Goal: Information Seeking & Learning: Learn about a topic

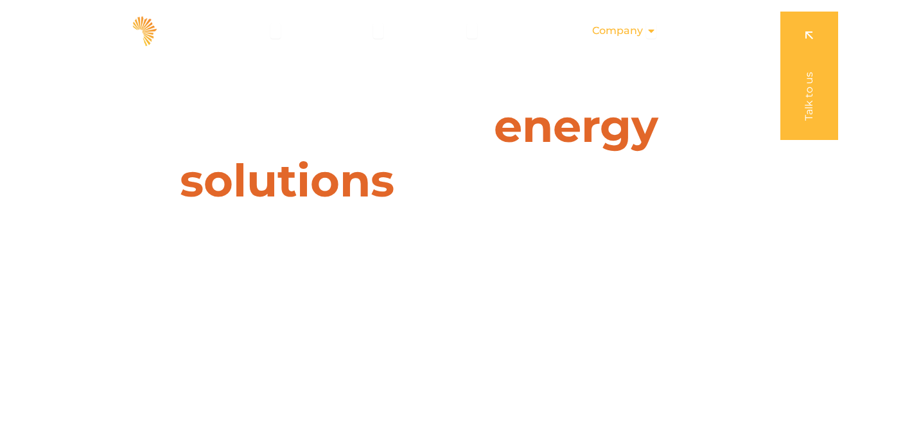
click at [645, 30] on div "Company Close Company Open Company" at bounding box center [624, 31] width 85 height 26
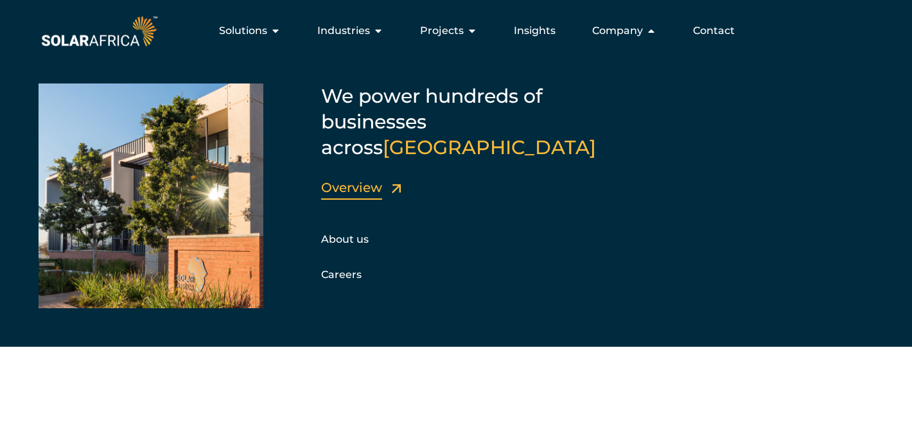
click at [347, 180] on link "Overview" at bounding box center [351, 187] width 61 height 15
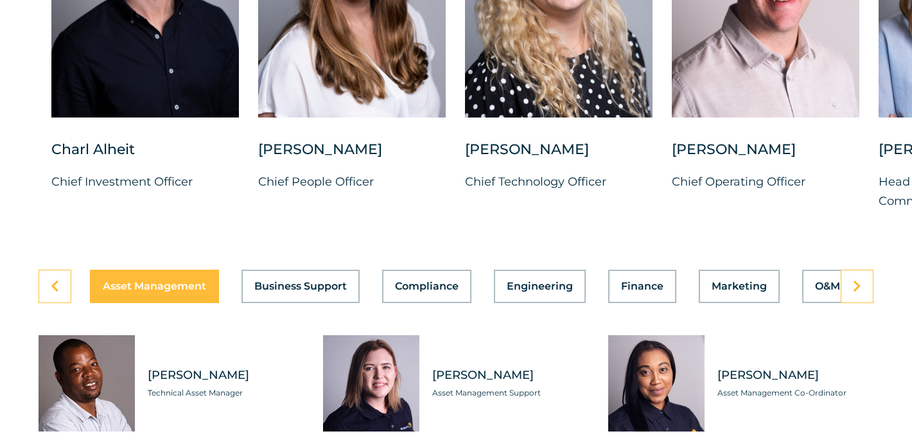
scroll to position [3459, 0]
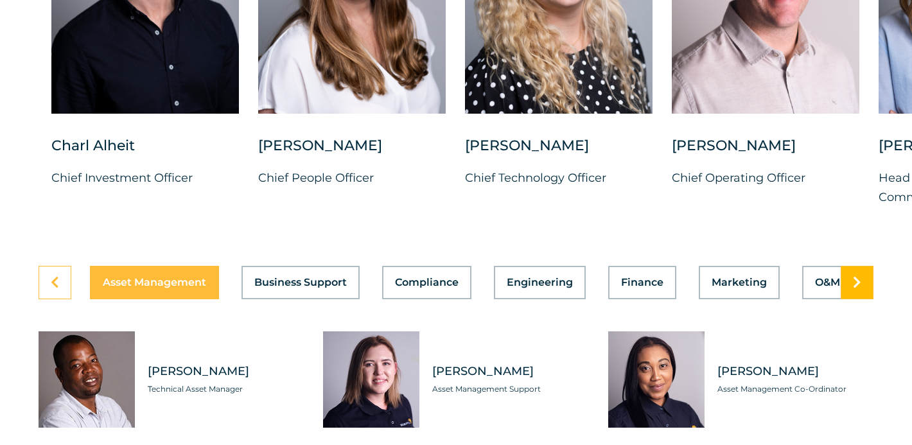
click at [864, 295] on link at bounding box center [857, 282] width 33 height 33
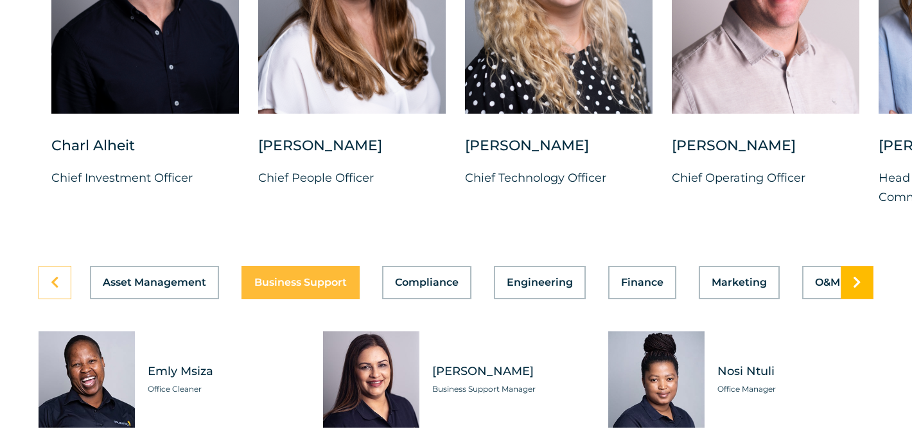
click at [864, 296] on link at bounding box center [857, 282] width 33 height 33
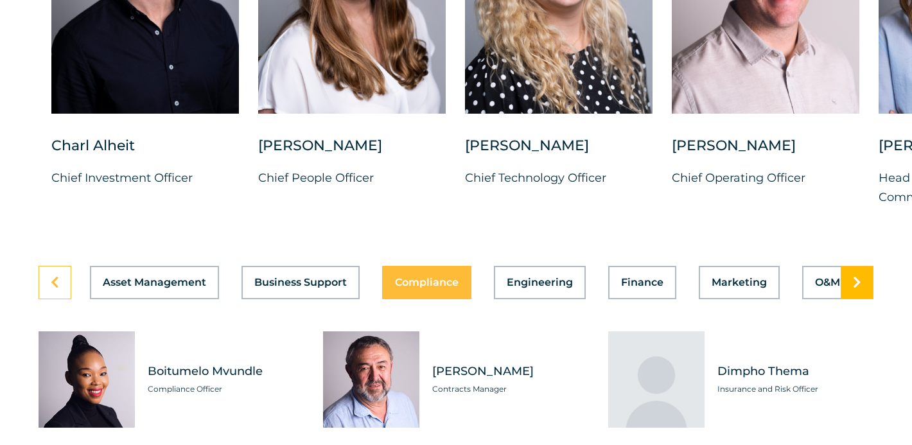
click at [864, 296] on link at bounding box center [857, 282] width 33 height 33
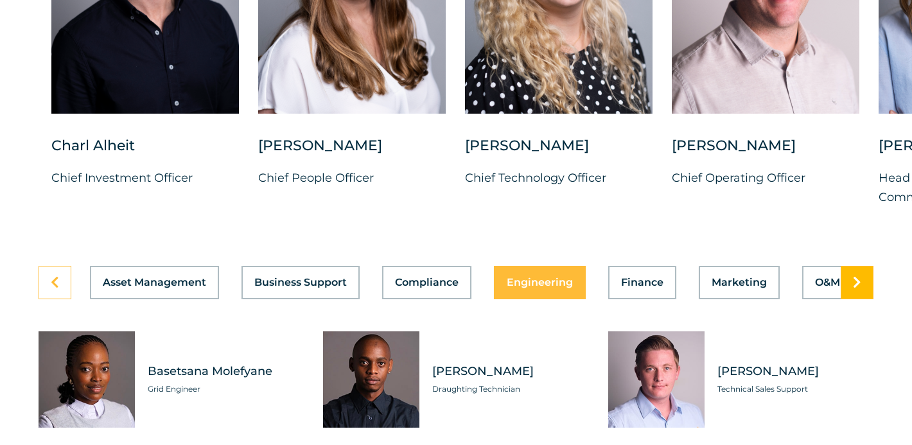
click at [864, 296] on link at bounding box center [857, 282] width 33 height 33
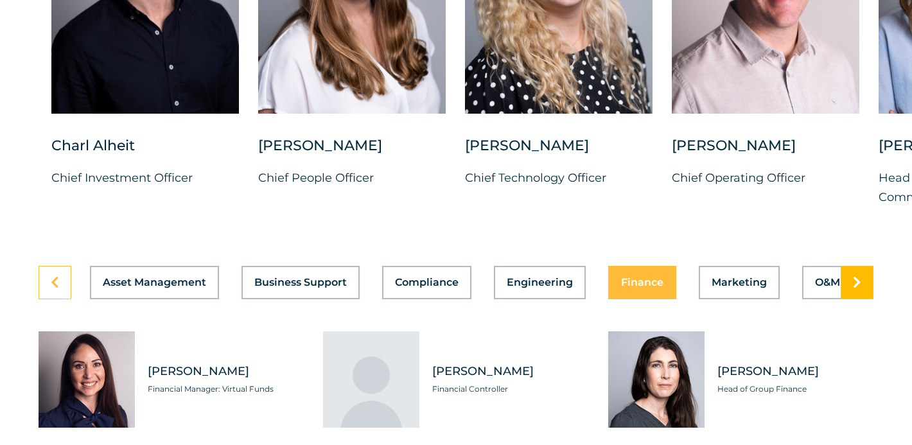
click at [864, 296] on link at bounding box center [857, 282] width 33 height 33
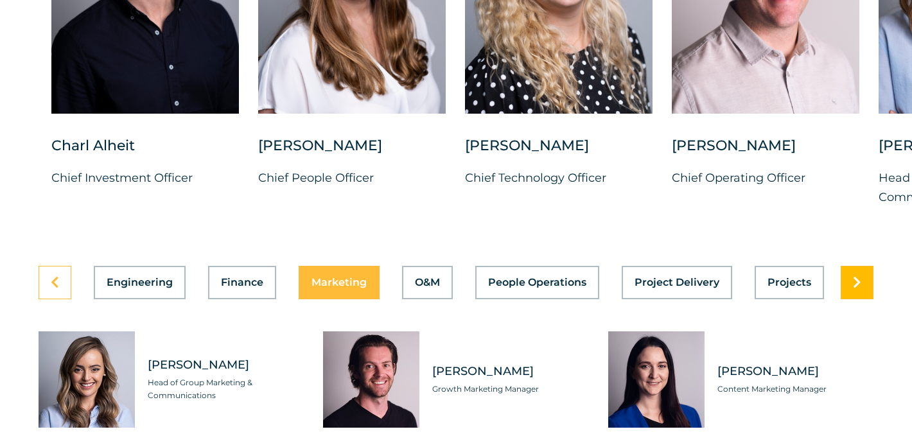
click at [864, 296] on link at bounding box center [857, 282] width 33 height 33
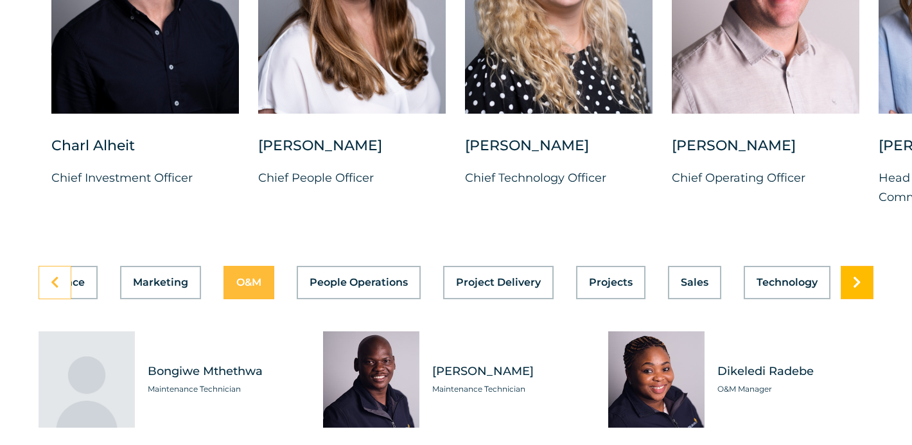
scroll to position [0, 584]
click at [864, 296] on link at bounding box center [857, 282] width 33 height 33
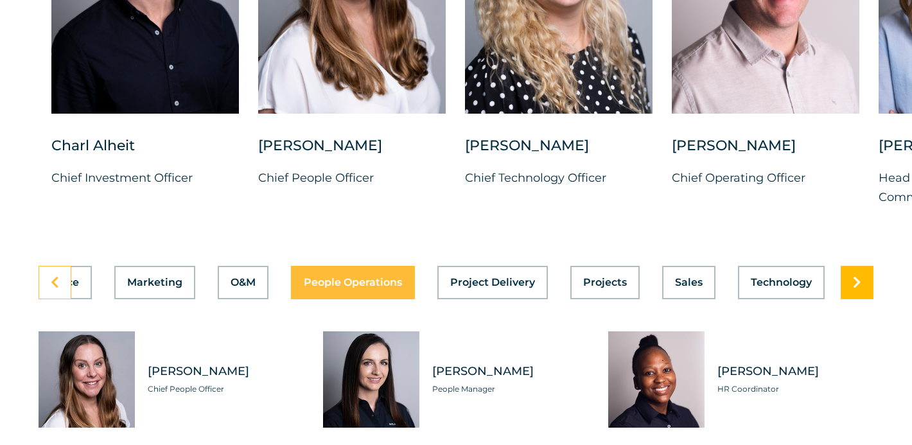
click at [864, 296] on link at bounding box center [857, 282] width 33 height 33
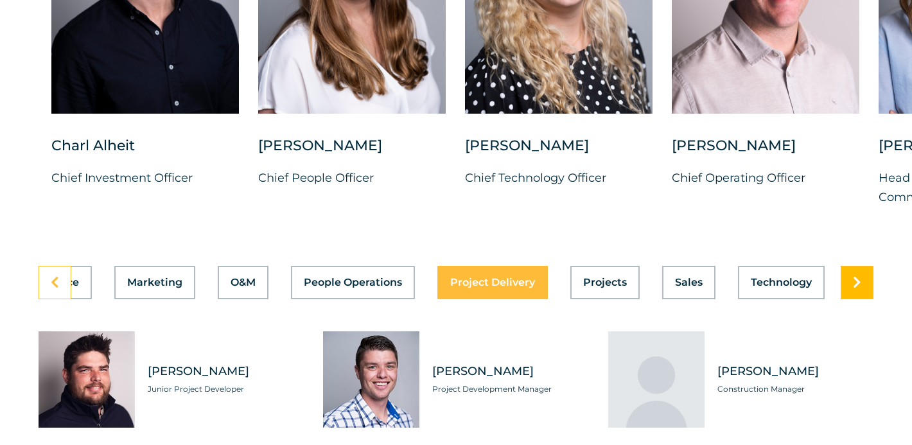
click at [864, 296] on link at bounding box center [857, 282] width 33 height 33
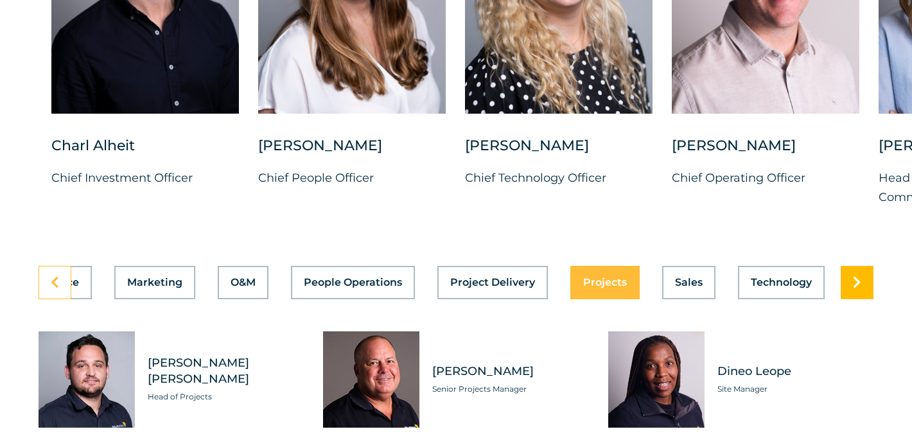
click at [864, 296] on link at bounding box center [857, 282] width 33 height 33
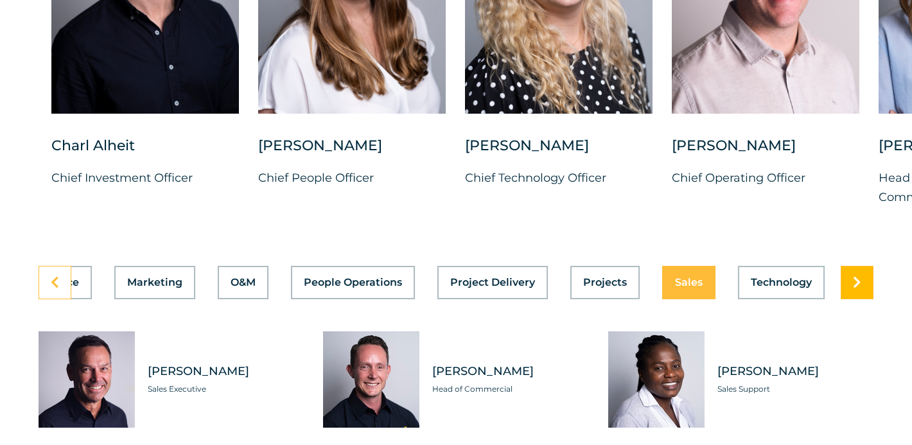
click at [864, 296] on link at bounding box center [857, 282] width 33 height 33
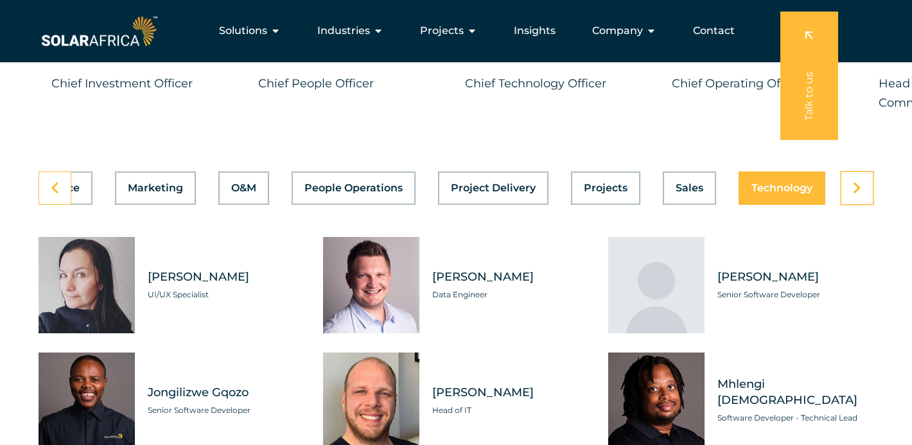
scroll to position [3551, 0]
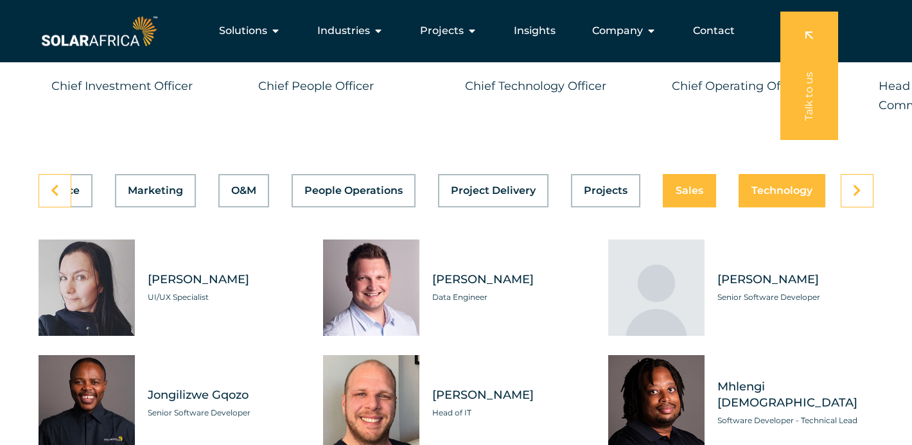
click at [676, 196] on span "Sales" at bounding box center [690, 191] width 28 height 10
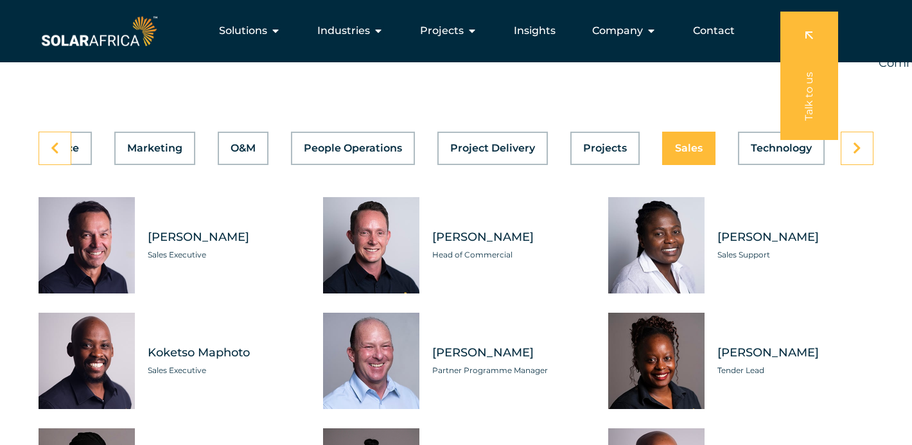
scroll to position [3587, 0]
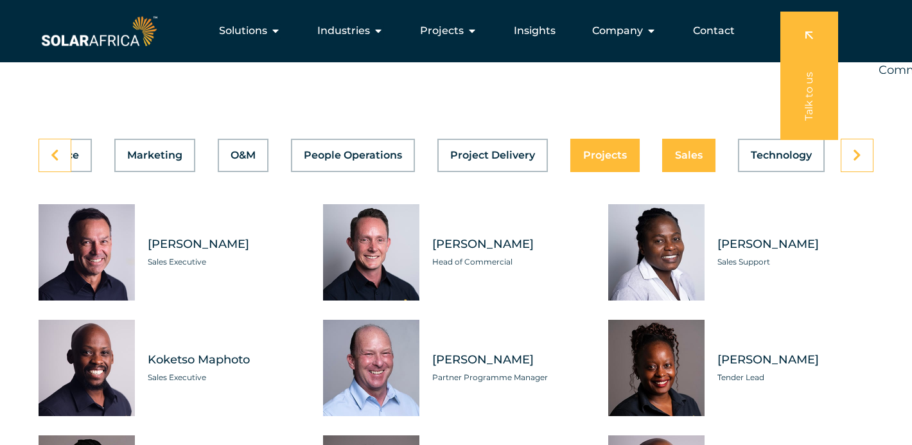
click at [600, 161] on span "Projects" at bounding box center [605, 155] width 44 height 10
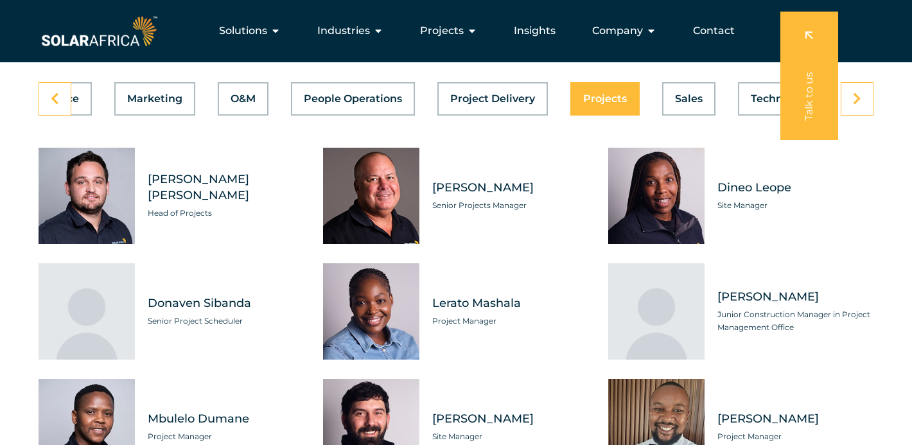
scroll to position [3642, 0]
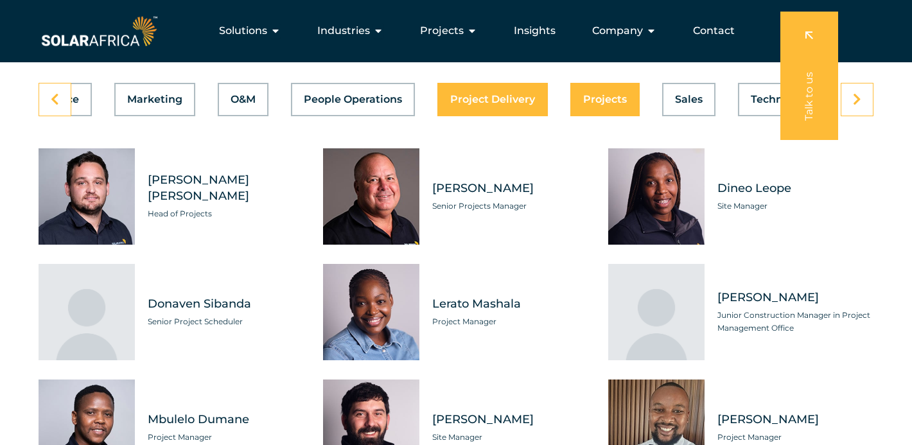
click at [517, 109] on div "Asset Management Business Support Compliance Engineering Finance Marketing O&M …" at bounding box center [456, 99] width 835 height 33
click at [470, 109] on div "Asset Management Business Support Compliance Engineering Finance Marketing O&M …" at bounding box center [456, 99] width 835 height 33
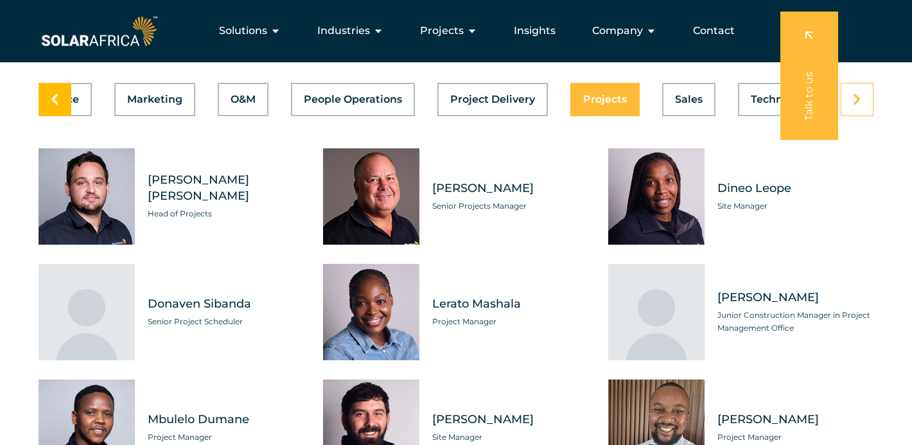
click at [64, 115] on link at bounding box center [55, 99] width 33 height 33
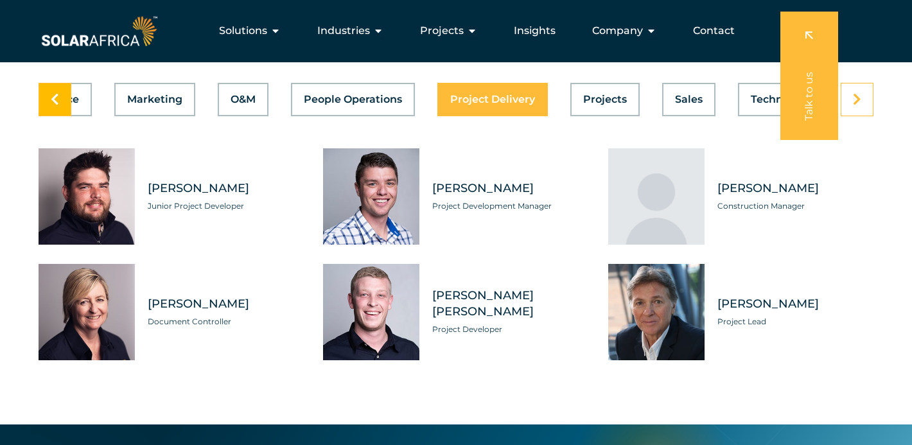
click at [64, 115] on link at bounding box center [55, 99] width 33 height 33
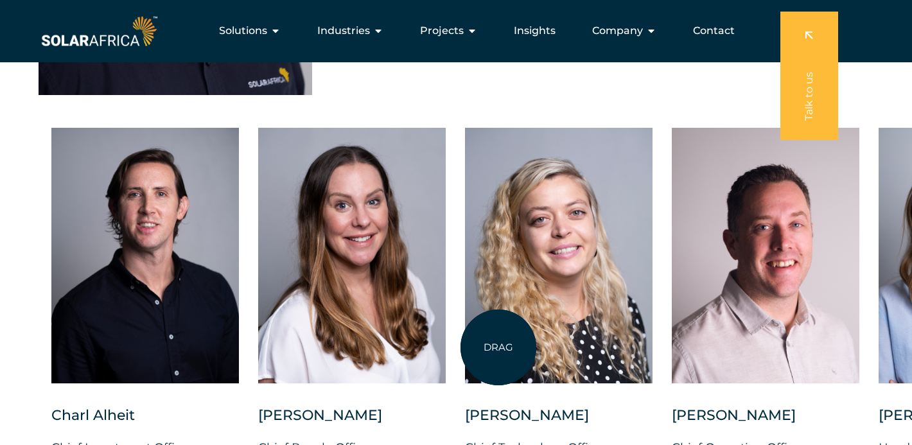
scroll to position [3172, 0]
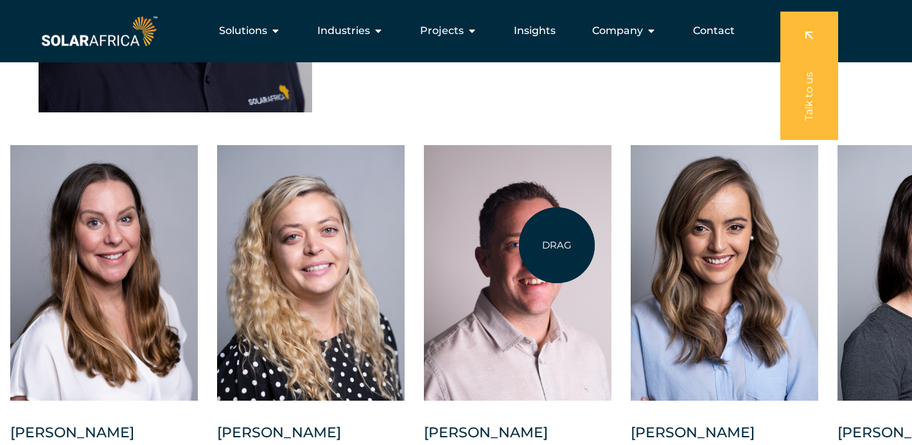
drag, startPoint x: 805, startPoint y: 227, endPoint x: 537, endPoint y: 258, distance: 269.6
click at [537, 257] on div at bounding box center [518, 273] width 188 height 256
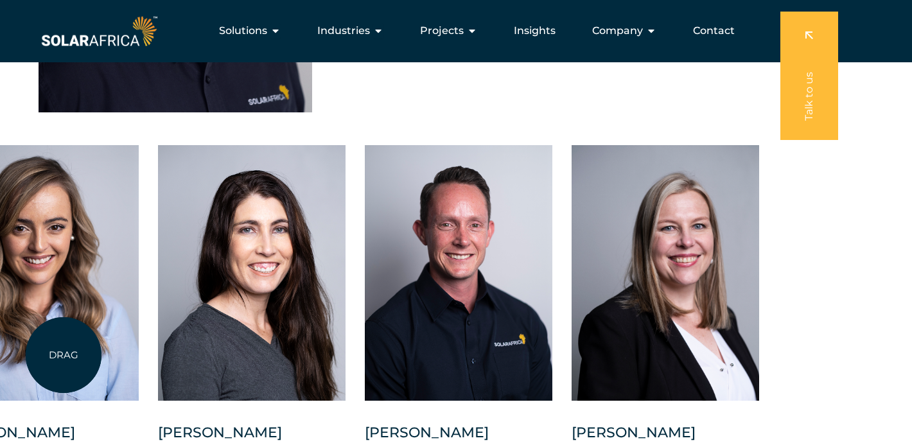
drag, startPoint x: 577, startPoint y: 261, endPoint x: 67, endPoint y: 356, distance: 518.6
click at [66, 355] on div at bounding box center [45, 273] width 188 height 256
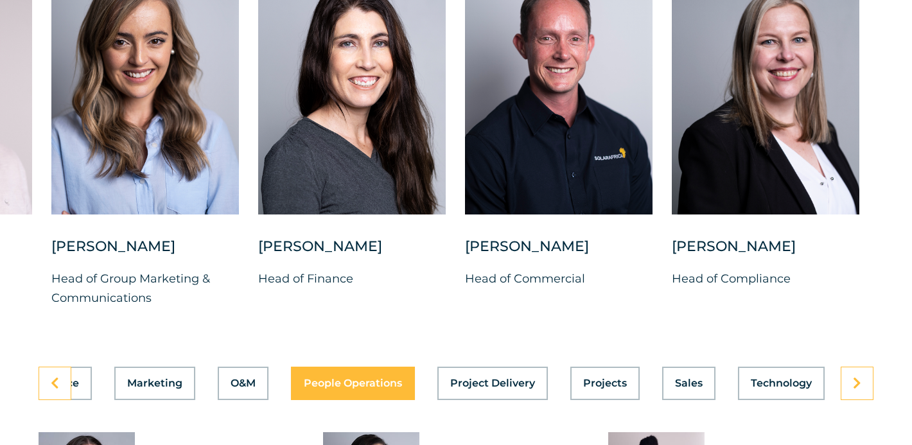
scroll to position [3395, 0]
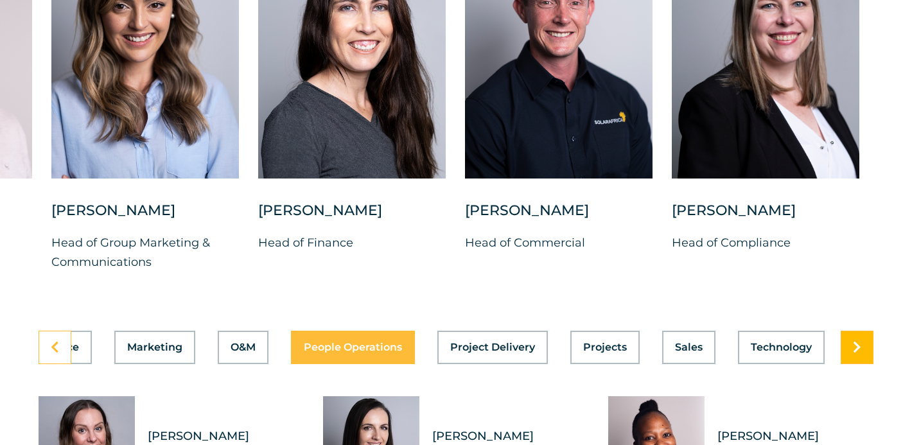
click at [857, 362] on link at bounding box center [857, 347] width 33 height 33
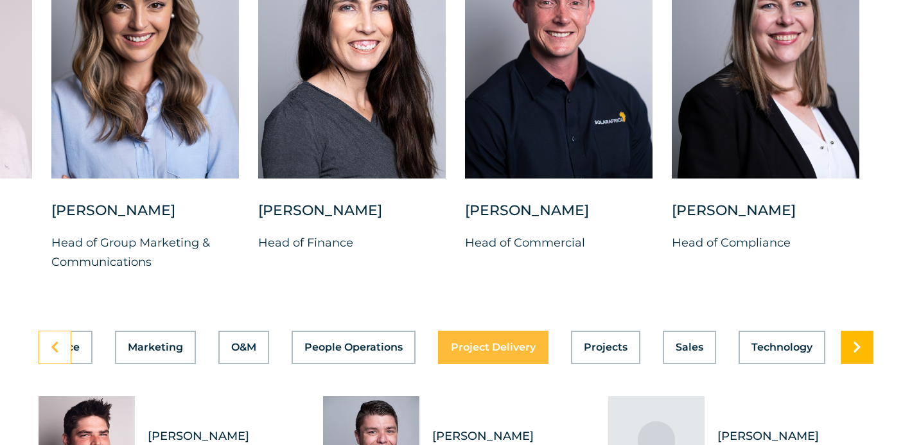
click at [857, 362] on link at bounding box center [857, 347] width 33 height 33
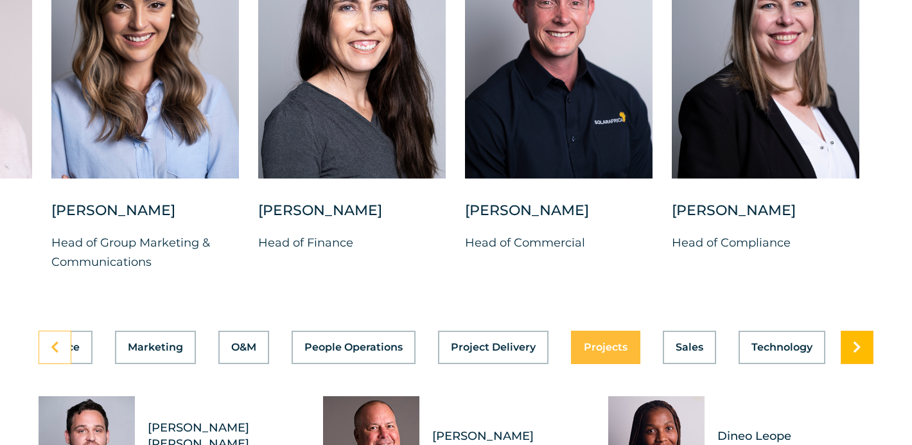
scroll to position [0, 584]
click at [857, 362] on link at bounding box center [857, 347] width 33 height 33
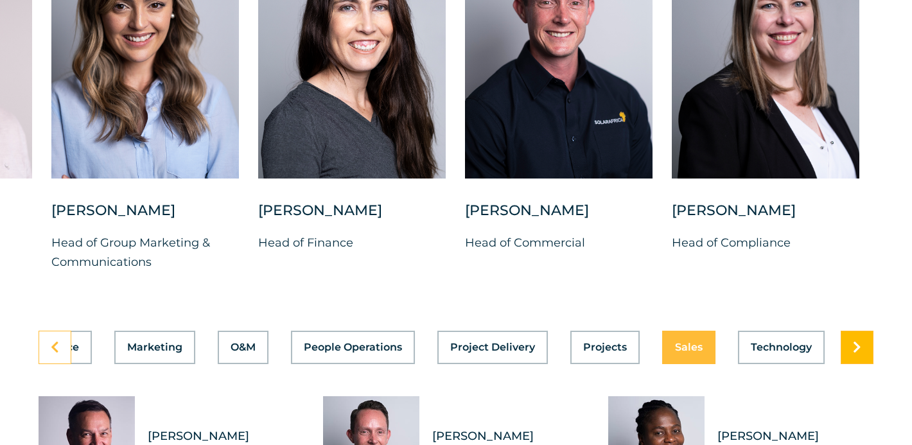
click at [857, 362] on link at bounding box center [857, 347] width 33 height 33
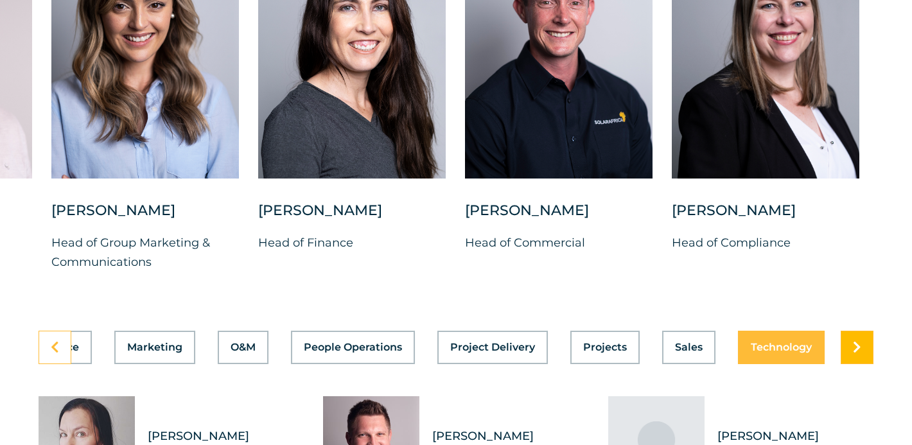
click at [857, 362] on link at bounding box center [857, 347] width 33 height 33
click at [55, 350] on icon at bounding box center [55, 347] width 8 height 13
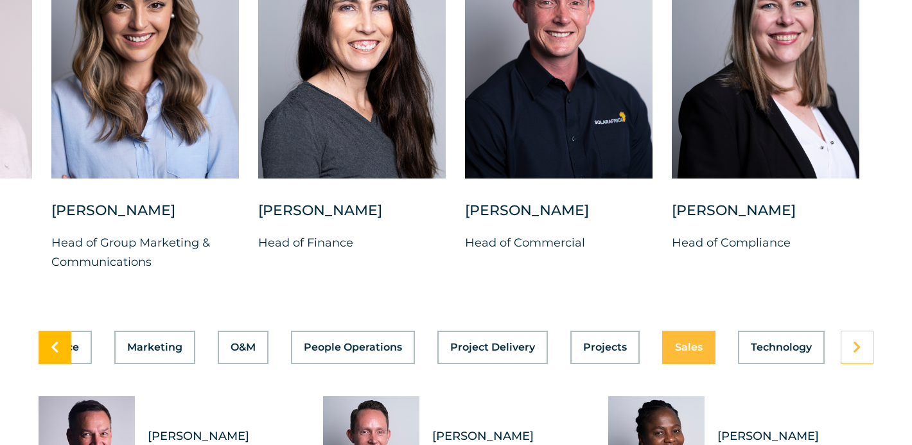
click at [55, 350] on icon at bounding box center [55, 347] width 8 height 13
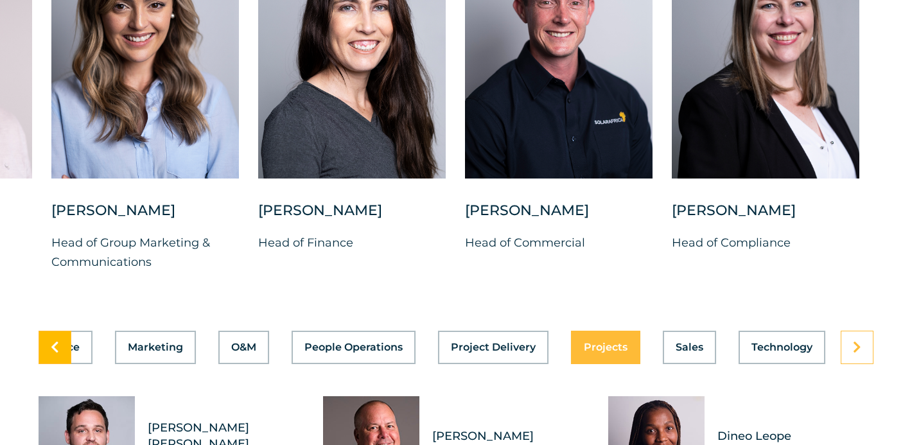
click at [55, 350] on icon at bounding box center [55, 347] width 8 height 13
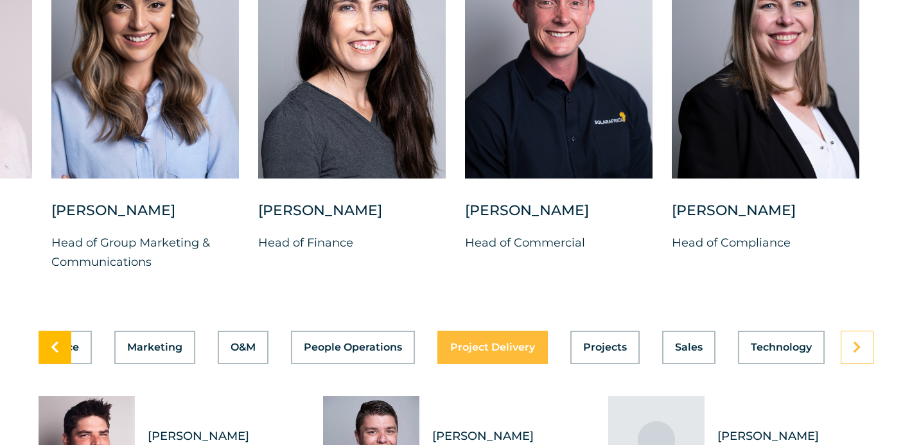
click at [55, 350] on icon at bounding box center [55, 347] width 8 height 13
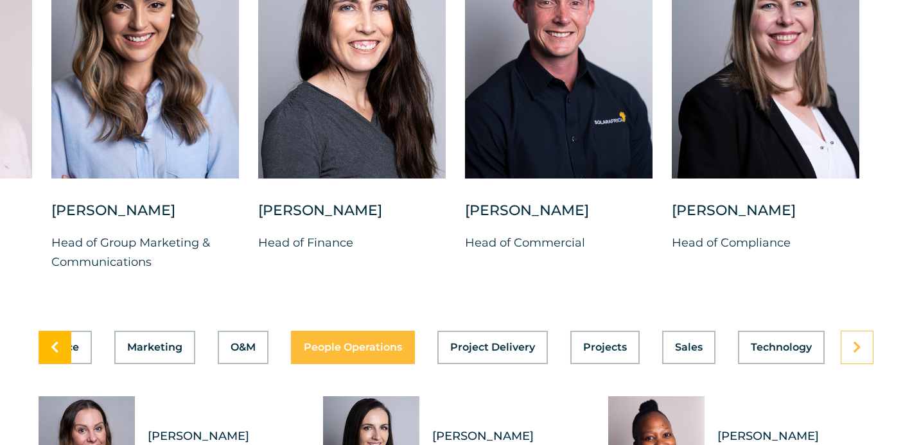
click at [55, 350] on icon at bounding box center [55, 347] width 8 height 13
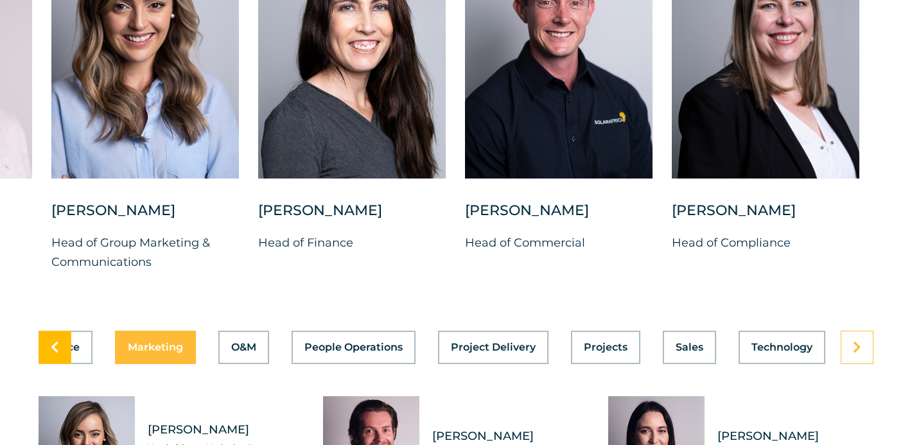
click at [55, 350] on icon at bounding box center [55, 347] width 8 height 13
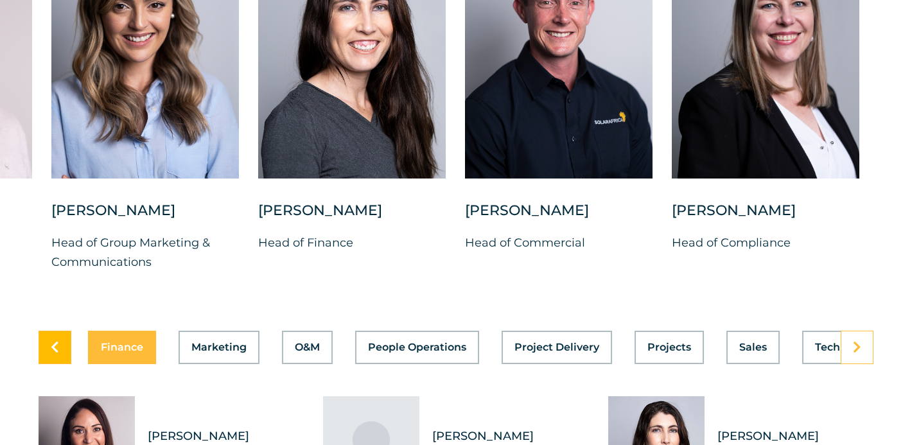
click at [55, 350] on icon at bounding box center [55, 347] width 8 height 13
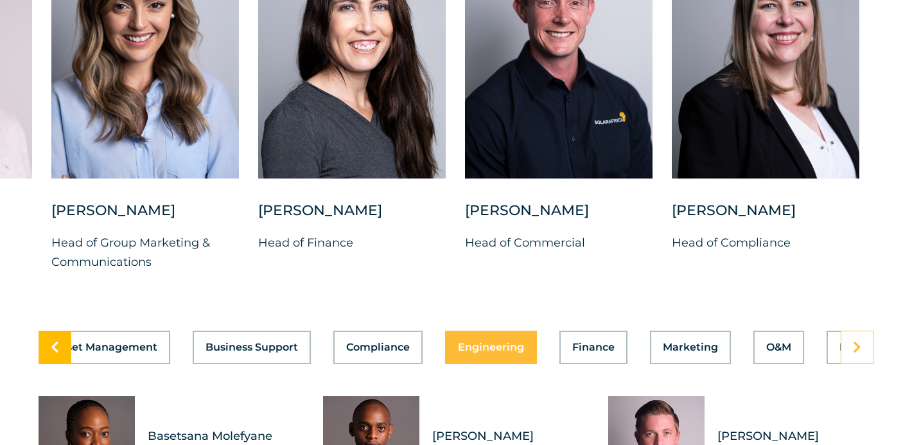
click at [55, 350] on icon at bounding box center [55, 347] width 8 height 13
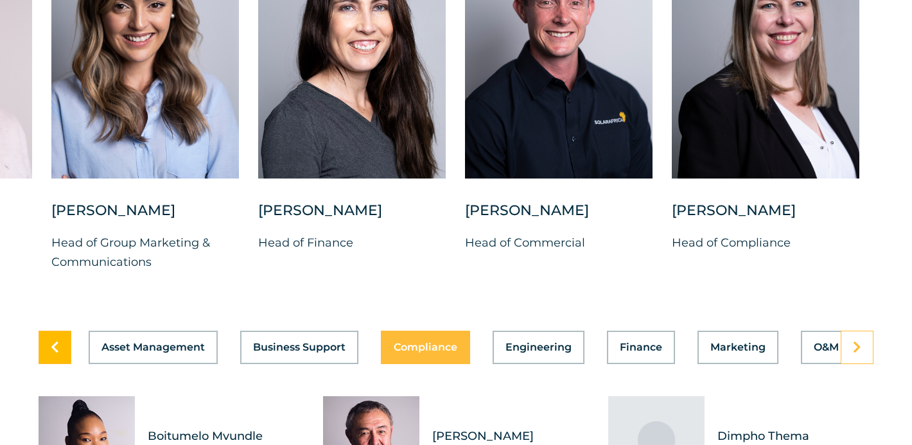
scroll to position [0, 0]
click at [55, 350] on icon at bounding box center [55, 347] width 8 height 13
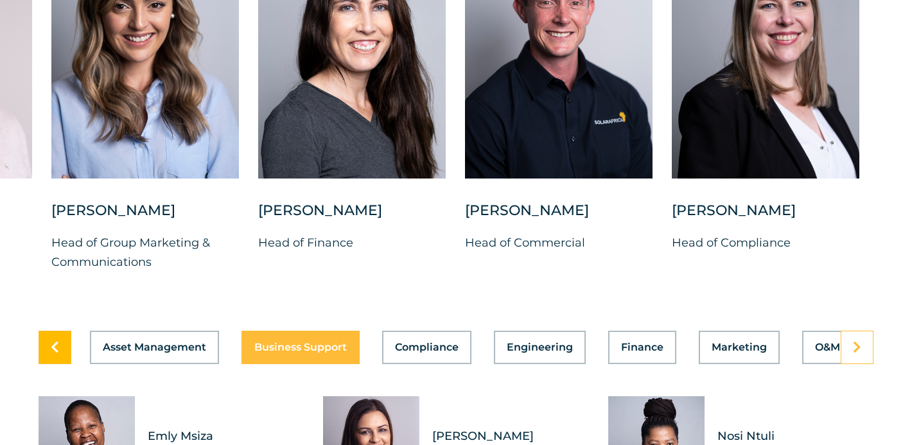
click at [55, 350] on icon at bounding box center [55, 347] width 8 height 13
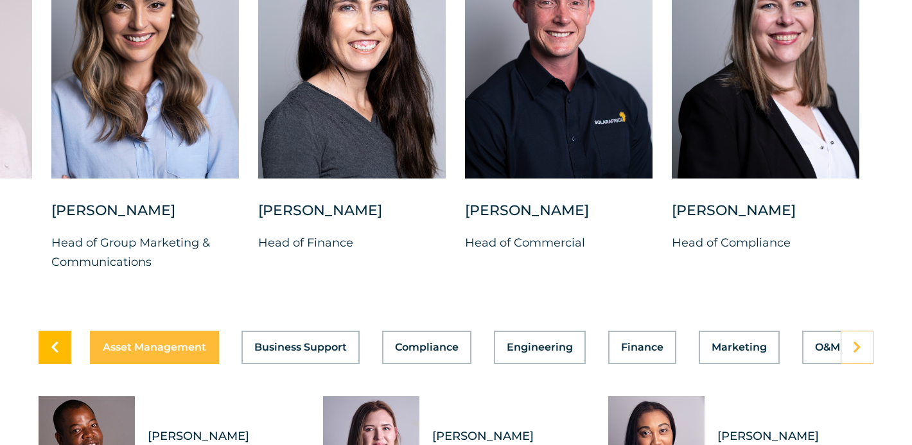
click at [55, 350] on icon at bounding box center [55, 347] width 8 height 13
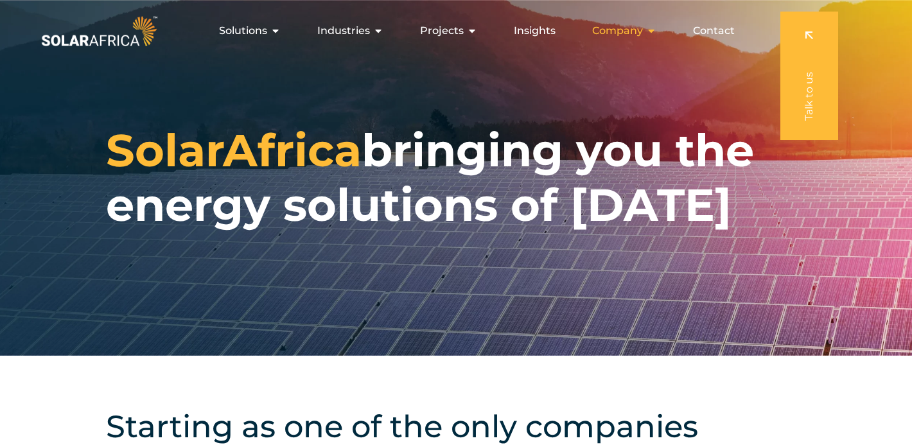
click at [633, 33] on span "Company" at bounding box center [617, 30] width 51 height 15
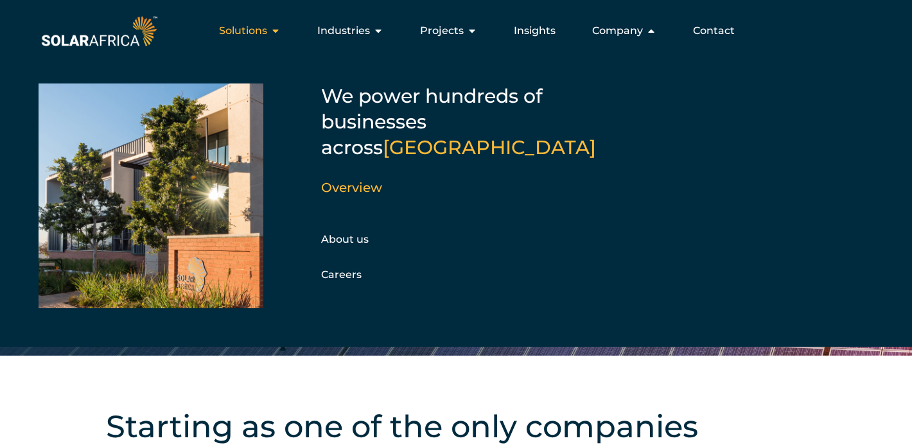
click at [255, 32] on span "Solutions" at bounding box center [243, 30] width 48 height 15
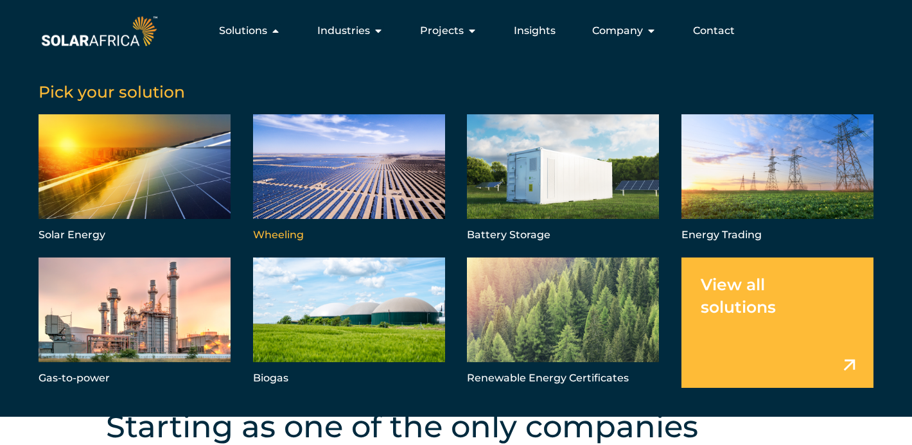
click at [378, 186] on link "Menu" at bounding box center [349, 179] width 192 height 130
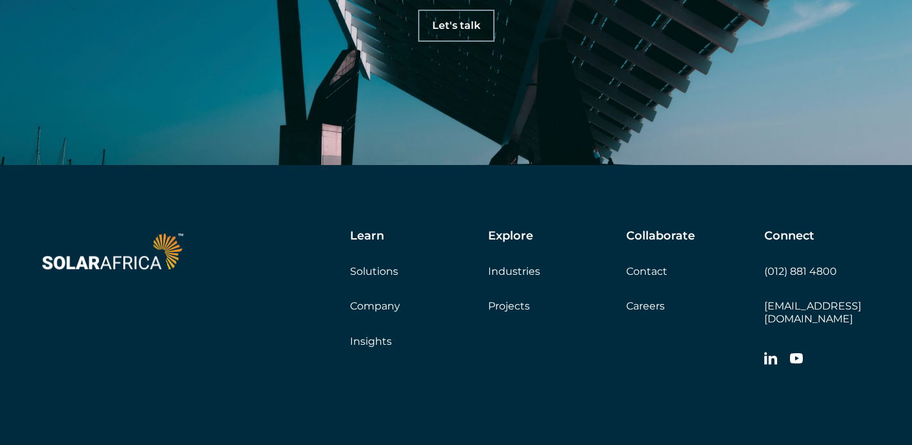
scroll to position [4037, 0]
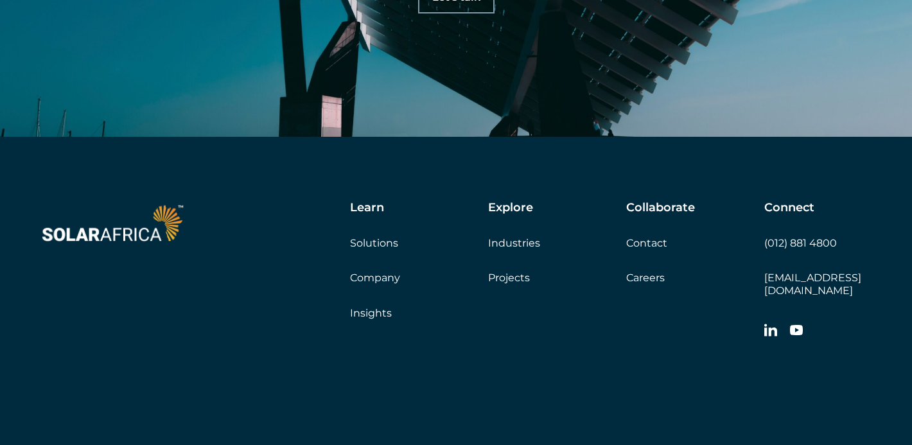
click at [103, 201] on img at bounding box center [113, 223] width 148 height 44
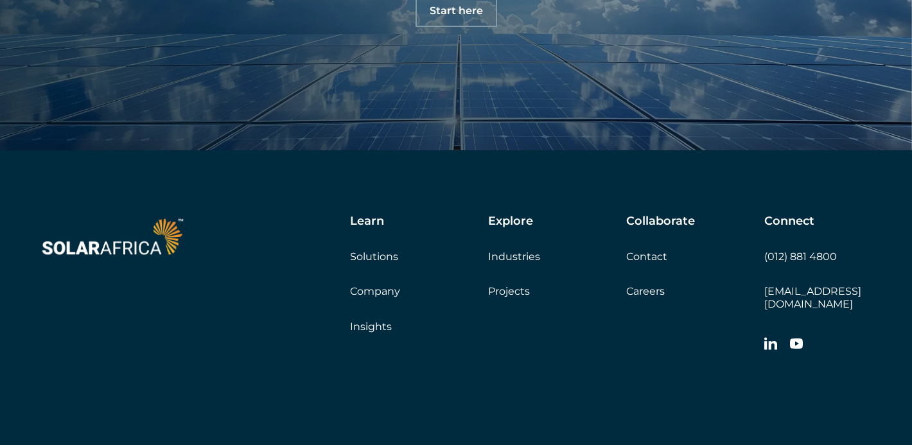
scroll to position [4290, 0]
click at [364, 326] on link "Insights" at bounding box center [371, 326] width 42 height 12
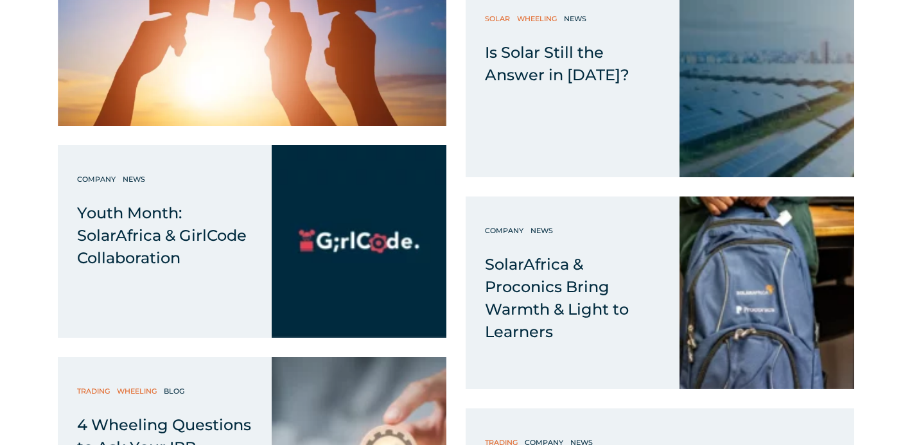
scroll to position [877, 0]
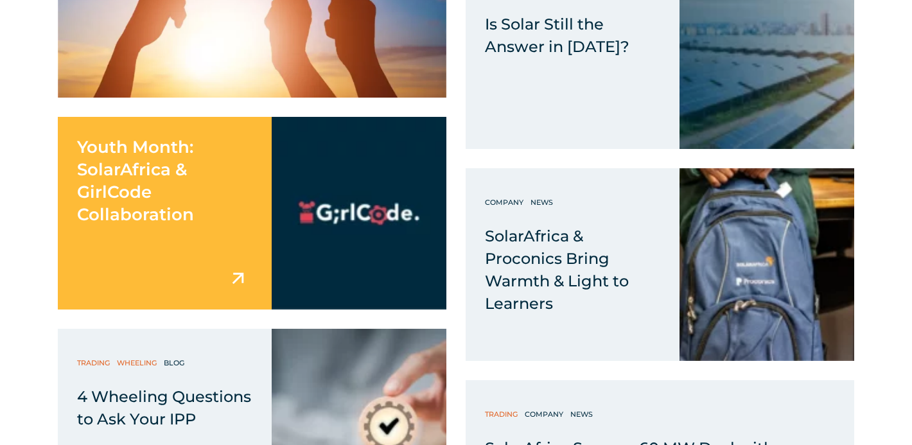
click at [116, 219] on span "Youth Month: SolarAfrica & GirlCode Collaboration" at bounding box center [135, 181] width 117 height 88
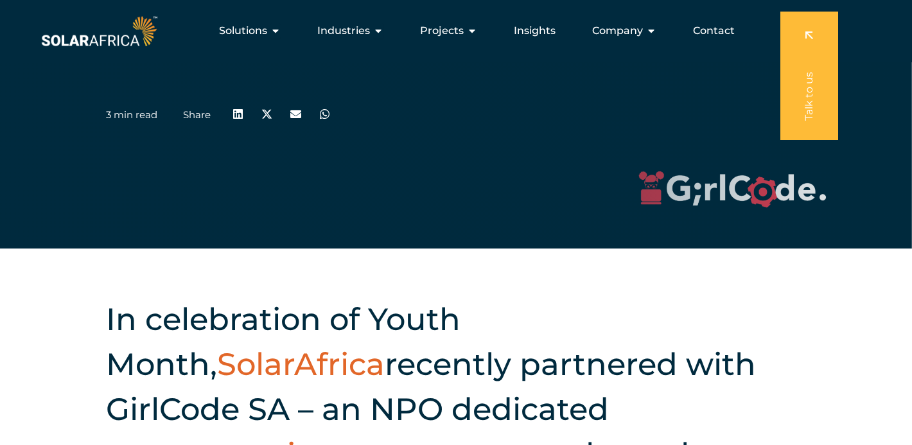
scroll to position [153, 0]
